Goal: Find specific page/section: Find specific page/section

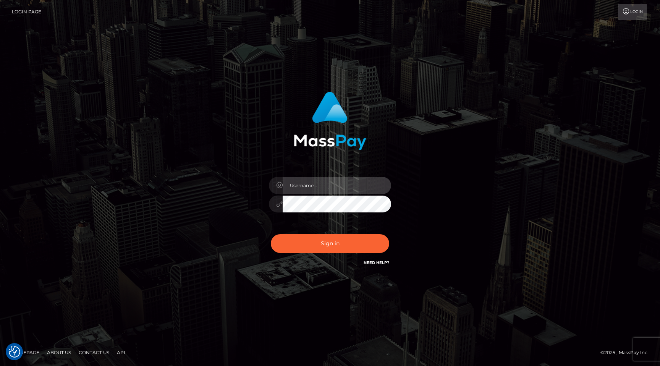
type input "egblue"
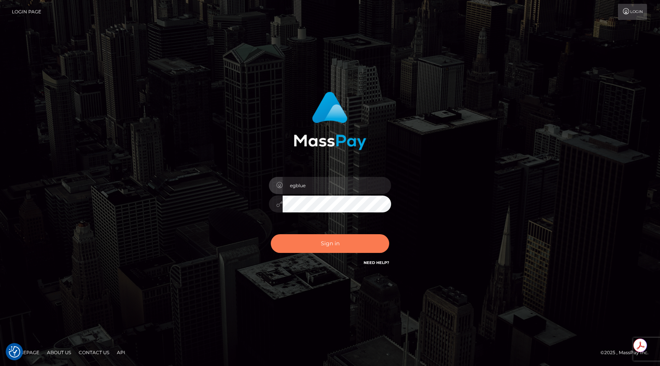
click at [333, 240] on button "Sign in" at bounding box center [330, 243] width 118 height 19
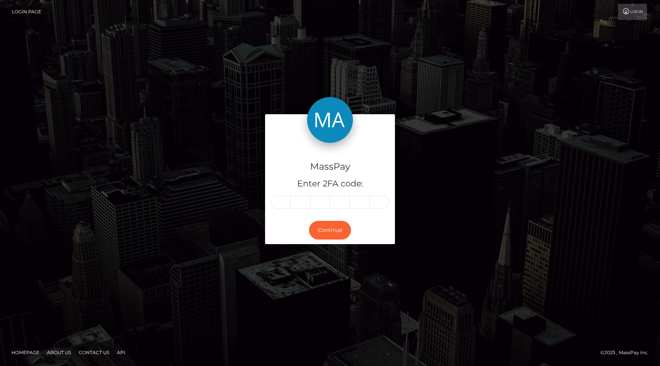
click at [283, 208] on input "text" at bounding box center [281, 201] width 20 height 13
type input "8"
type input "4"
type input "6"
type input "3"
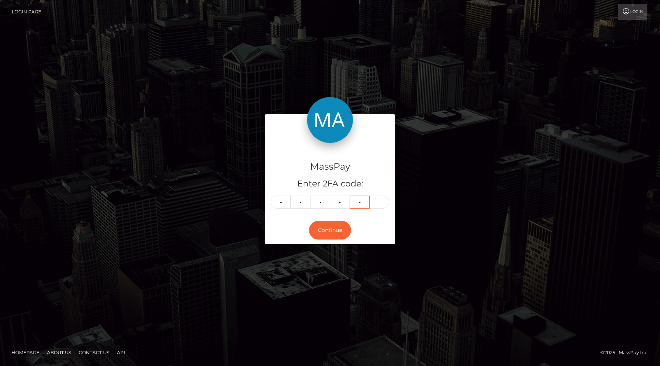
type input "1"
type input "9"
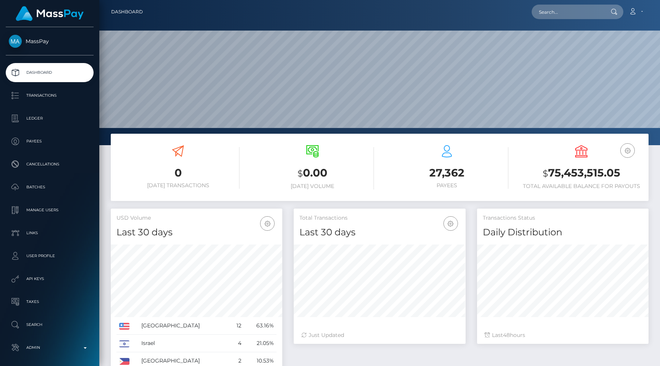
scroll to position [135, 171]
click at [563, 15] on input "text" at bounding box center [567, 12] width 72 height 15
paste input "4ecf1cbe-686c-11f0-a026-06178c1a380f"
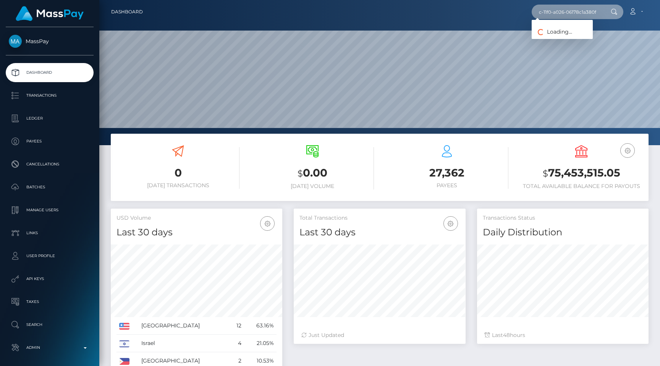
type input "4ecf1cbe-686c-11f0-a026-06178c1a380f"
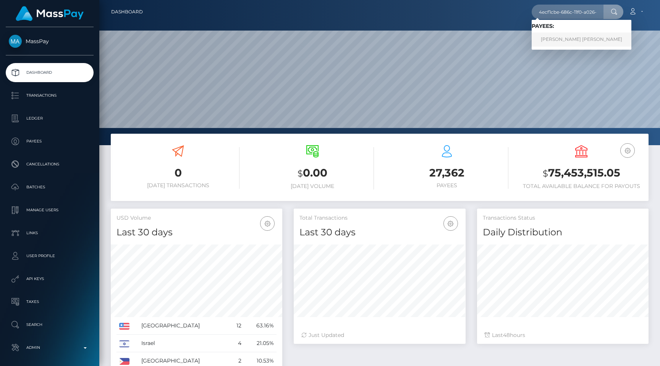
click at [573, 33] on link "XIMENA ALESSANDRA GUTIERREZ ORIHUELA" at bounding box center [581, 39] width 100 height 14
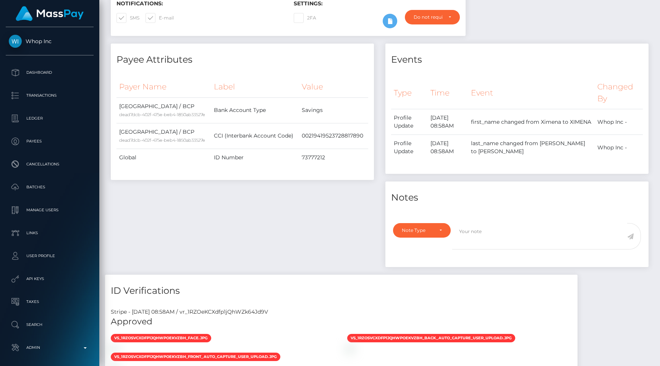
scroll to position [229, 0]
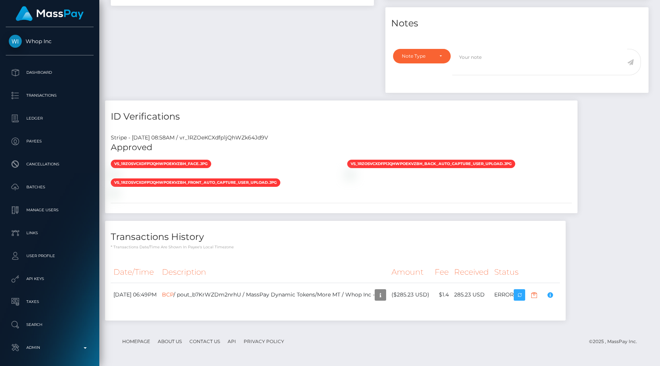
click at [397, 197] on div "vs_1RZOSvCXdfp1jQhWpOEKVzbH_face.jpg" at bounding box center [341, 177] width 472 height 37
click at [324, 211] on div "Stripe - [DATE] 08:58AM / vr_1RZOeKCXdfp1jQhWZk64Jd9V Approved vs_1RZOSvCXdfp1j…" at bounding box center [341, 170] width 472 height 85
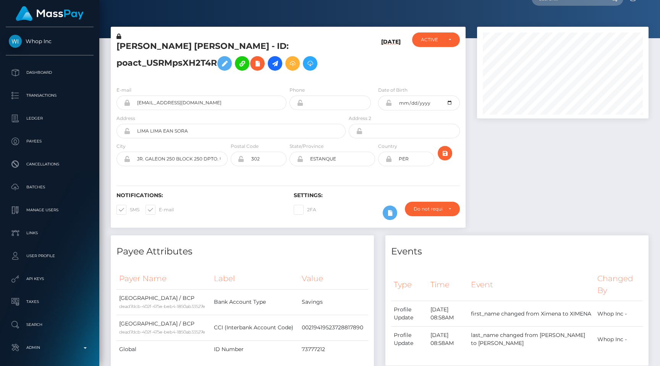
scroll to position [0, 0]
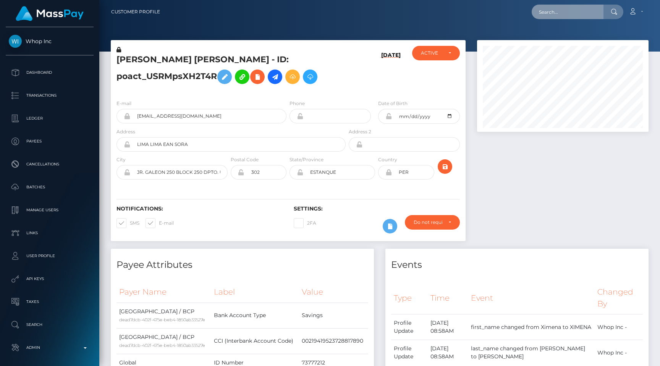
click at [569, 16] on input "text" at bounding box center [567, 12] width 72 height 15
paste input "91bc1e6e-85de-11f0-8023-0266f44cc279"
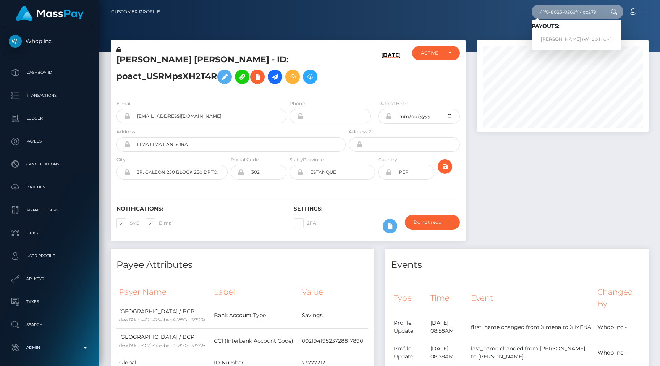
type input "91bc1e6e-85de-11f0-8023-0266f44cc279"
click at [567, 39] on link "[PERSON_NAME] (Whop Inc - )" at bounding box center [575, 39] width 89 height 14
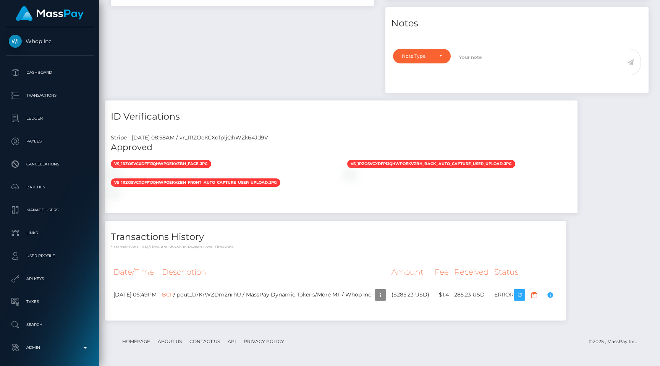
scroll to position [576, 0]
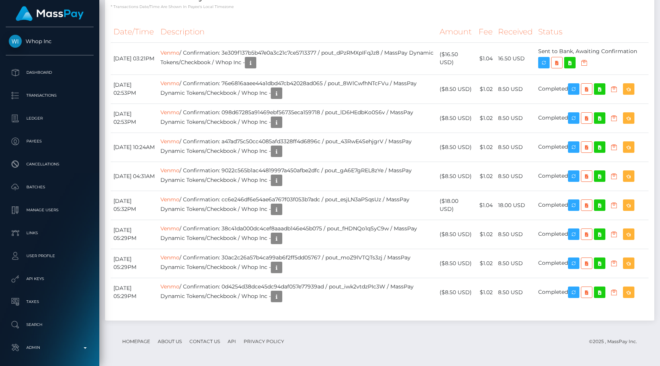
scroll to position [1901, 0]
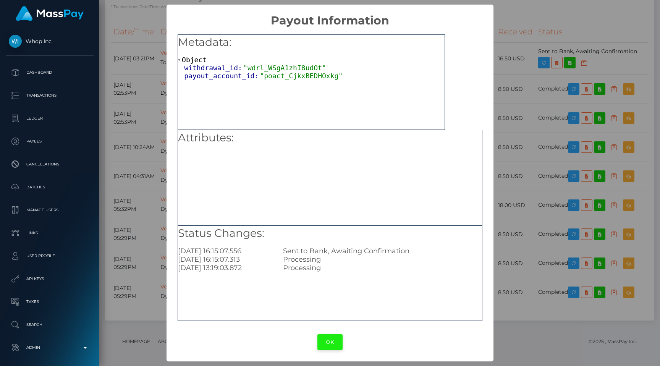
click at [329, 342] on button "OK" at bounding box center [329, 342] width 25 height 16
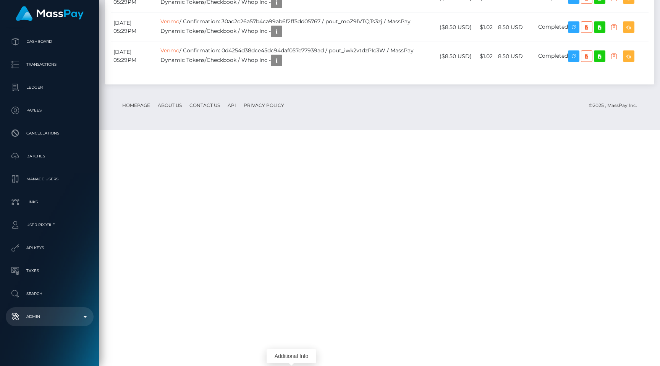
click at [68, 325] on link "Admin" at bounding box center [50, 316] width 88 height 19
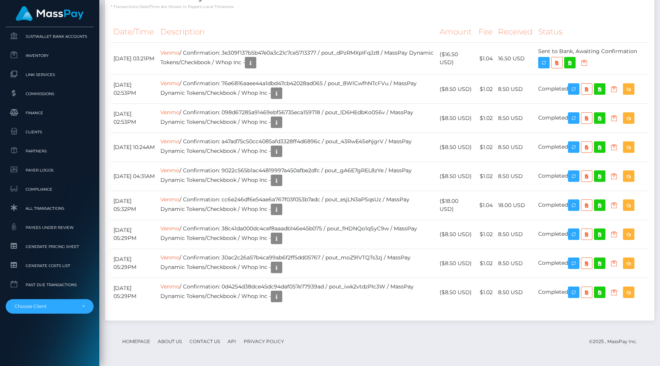
scroll to position [457, 0]
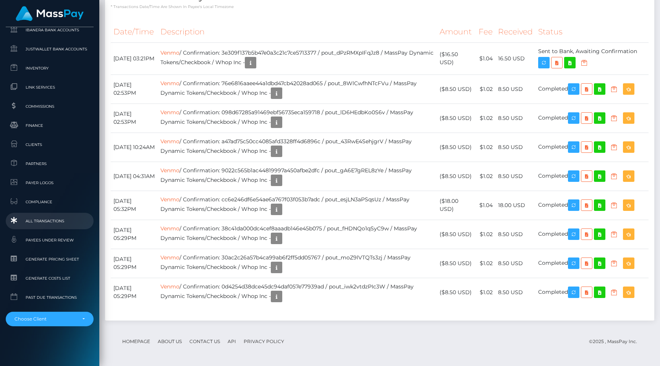
click at [39, 221] on span "All Transactions" at bounding box center [50, 220] width 82 height 9
